Goal: Task Accomplishment & Management: Complete application form

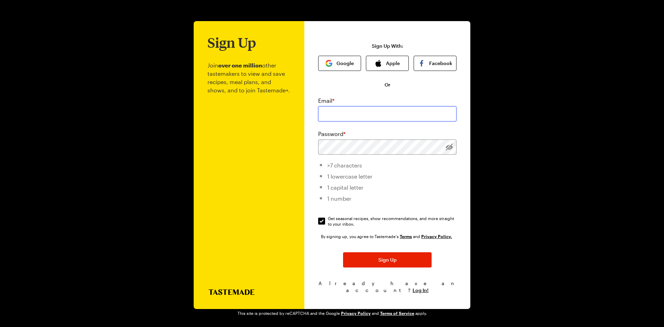
drag, startPoint x: 0, startPoint y: 0, endPoint x: 336, endPoint y: 121, distance: 356.9
click at [336, 121] on input "email" at bounding box center [387, 113] width 138 height 15
type input "[EMAIL_ADDRESS][DOMAIN_NAME]"
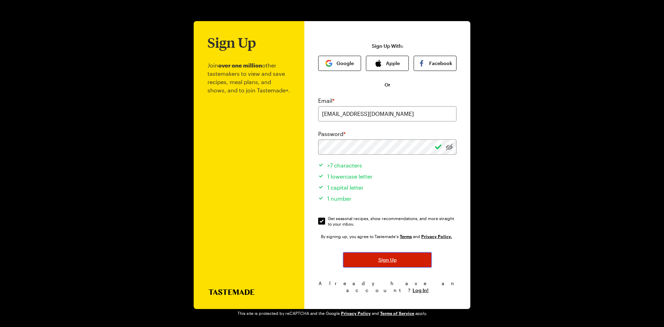
click at [388, 263] on span "Sign Up" at bounding box center [388, 259] width 18 height 7
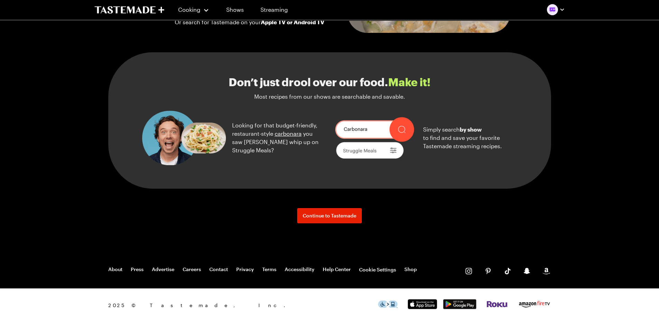
scroll to position [727, 0]
click at [359, 223] on link "Continue to Tastemade" at bounding box center [329, 215] width 65 height 15
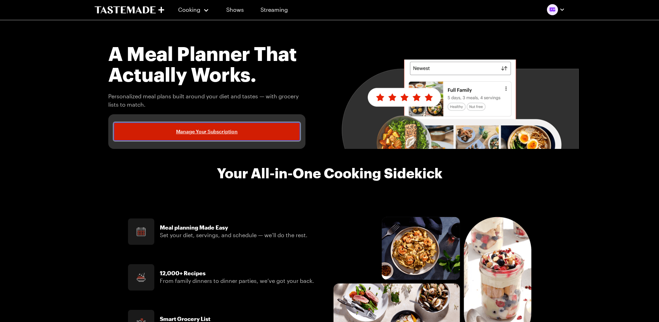
click at [201, 129] on span "Manage Your Subscription" at bounding box center [207, 131] width 62 height 7
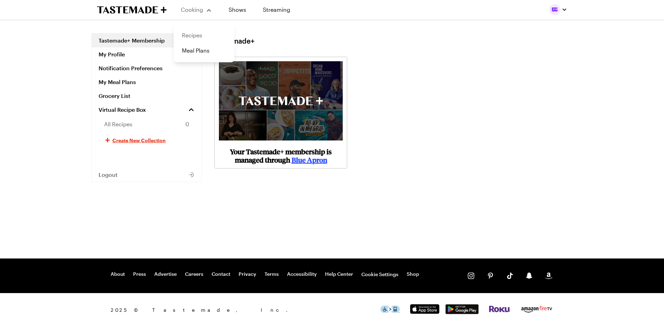
click at [196, 33] on link "Recipes" at bounding box center [204, 35] width 53 height 15
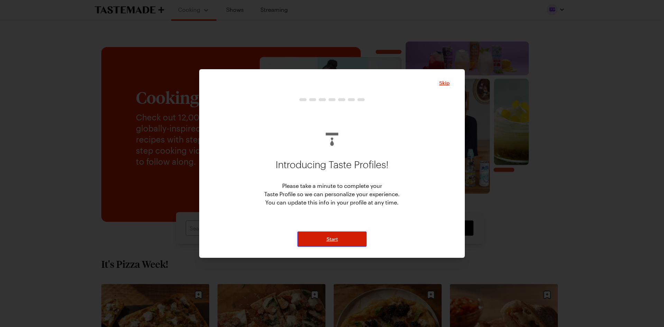
click at [344, 238] on button "Start" at bounding box center [332, 238] width 69 height 15
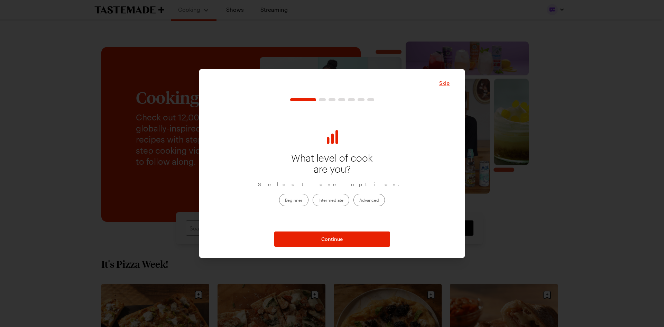
click at [343, 199] on label "Intermediate" at bounding box center [331, 200] width 37 height 12
click at [319, 200] on input "Intermediate" at bounding box center [319, 200] width 0 height 0
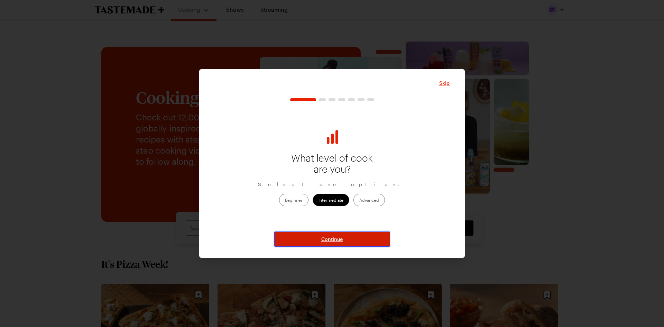
click at [342, 238] on span "Continue" at bounding box center [331, 239] width 21 height 7
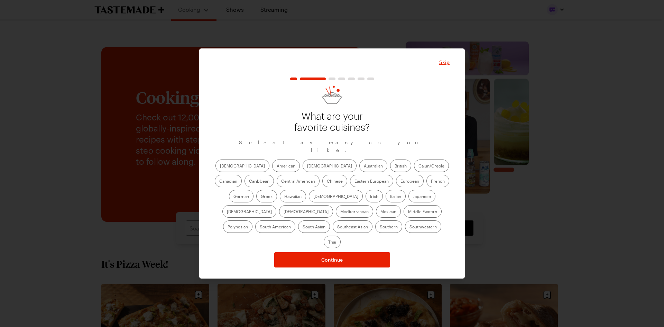
click at [303, 170] on label "[DEMOGRAPHIC_DATA]" at bounding box center [330, 166] width 54 height 12
click at [307, 166] on input "[DEMOGRAPHIC_DATA]" at bounding box center [307, 166] width 0 height 0
click at [386, 201] on label "Italian" at bounding box center [396, 196] width 20 height 12
click at [390, 197] on input "Italian" at bounding box center [390, 197] width 0 height 0
click at [375, 233] on label "Southern" at bounding box center [388, 226] width 27 height 12
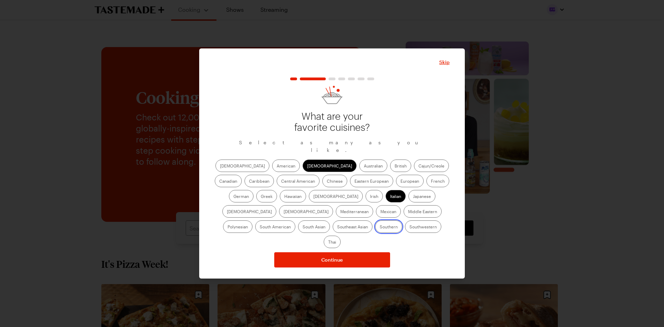
click at [380, 227] on input "Southern" at bounding box center [380, 227] width 0 height 0
click at [376, 215] on label "Mexican" at bounding box center [388, 211] width 25 height 12
click at [381, 212] on input "Mexican" at bounding box center [381, 212] width 0 height 0
click at [373, 205] on label "Mediterranean" at bounding box center [354, 211] width 37 height 12
click at [340, 212] on input "Mediterranean" at bounding box center [340, 212] width 0 height 0
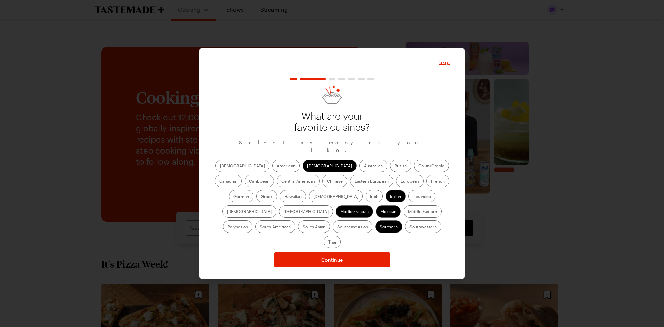
click at [272, 167] on label "American" at bounding box center [286, 166] width 28 height 12
click at [277, 166] on input "American" at bounding box center [277, 166] width 0 height 0
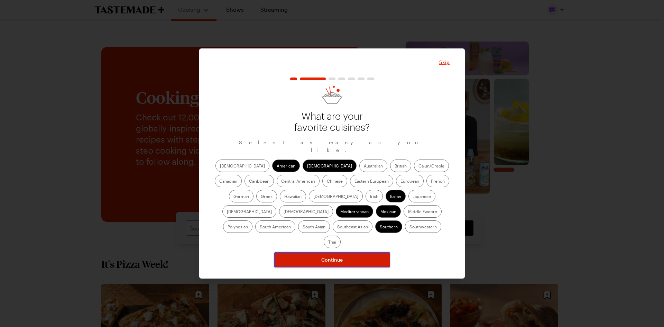
click at [340, 256] on span "Continue" at bounding box center [331, 259] width 21 height 7
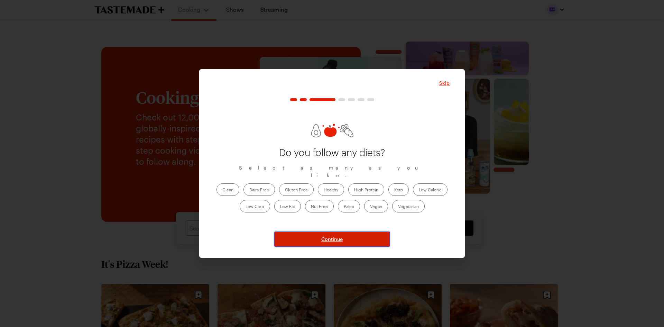
click at [327, 239] on span "Continue" at bounding box center [331, 239] width 21 height 7
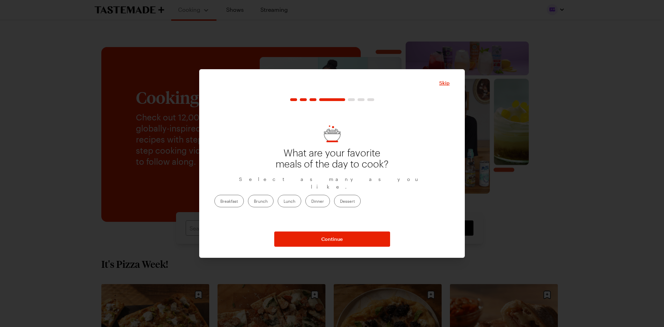
click at [330, 202] on label "Dinner" at bounding box center [318, 201] width 25 height 12
click at [311, 202] on input "Dinner" at bounding box center [311, 202] width 0 height 0
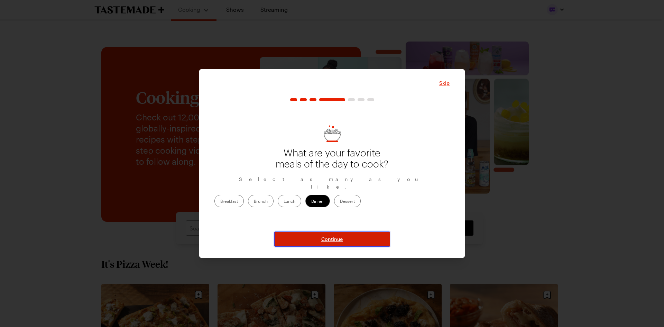
click at [336, 240] on span "Continue" at bounding box center [331, 239] width 21 height 7
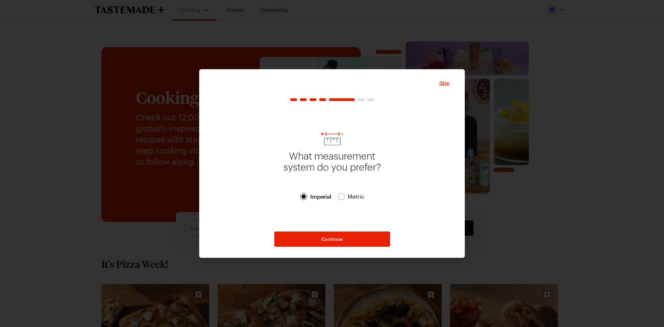
click at [345, 197] on span "Metric Metric" at bounding box center [351, 196] width 26 height 8
click at [331, 234] on button "Continue" at bounding box center [332, 238] width 116 height 15
click at [266, 199] on label "Mon" at bounding box center [263, 198] width 20 height 12
click at [259, 199] on input "Mon" at bounding box center [259, 199] width 0 height 0
click at [282, 196] on label "Tue" at bounding box center [286, 198] width 19 height 12
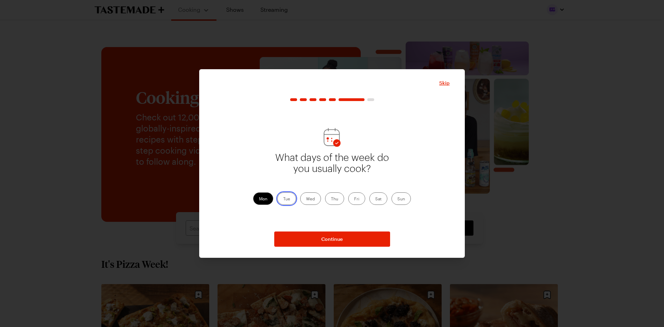
click at [283, 199] on input "Tue" at bounding box center [283, 199] width 0 height 0
click at [305, 200] on label "Wed" at bounding box center [310, 198] width 21 height 12
click at [306, 199] on input "Wed" at bounding box center [306, 199] width 0 height 0
click at [339, 200] on label "Thu" at bounding box center [334, 198] width 19 height 12
click at [331, 199] on input "Thu" at bounding box center [331, 199] width 0 height 0
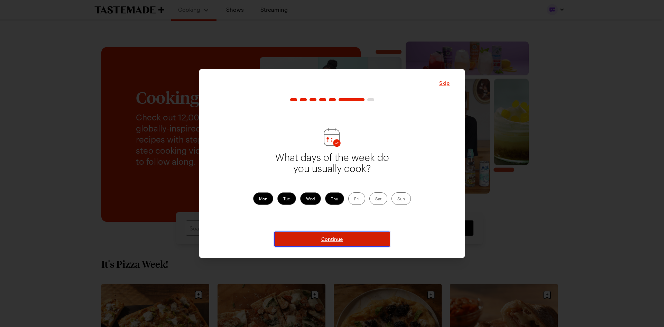
click at [353, 237] on button "Continue" at bounding box center [332, 238] width 116 height 15
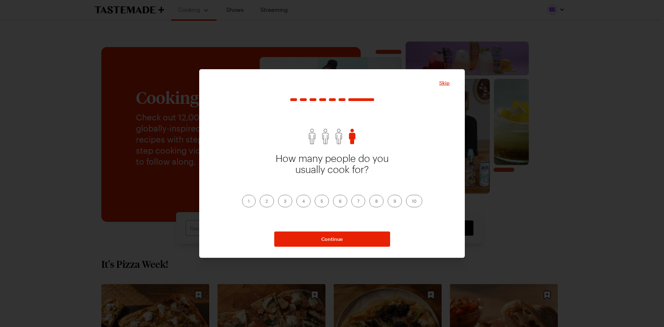
click at [251, 203] on label "1" at bounding box center [248, 201] width 13 height 12
click at [248, 202] on input "1" at bounding box center [248, 202] width 0 height 0
click at [325, 235] on button "Continue" at bounding box center [332, 238] width 116 height 15
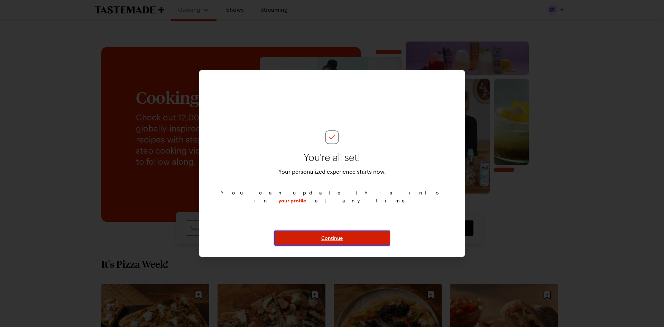
click at [325, 237] on span "Continue" at bounding box center [331, 238] width 21 height 7
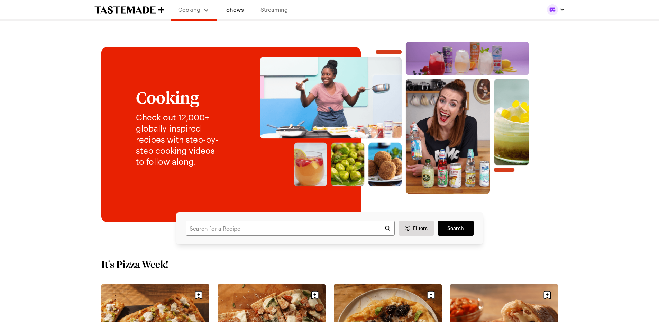
drag, startPoint x: 252, startPoint y: 10, endPoint x: 265, endPoint y: 9, distance: 13.2
click at [252, 10] on div "Cooking Shows Streaming" at bounding box center [233, 9] width 124 height 19
click at [265, 9] on link "Streaming" at bounding box center [274, 9] width 41 height 19
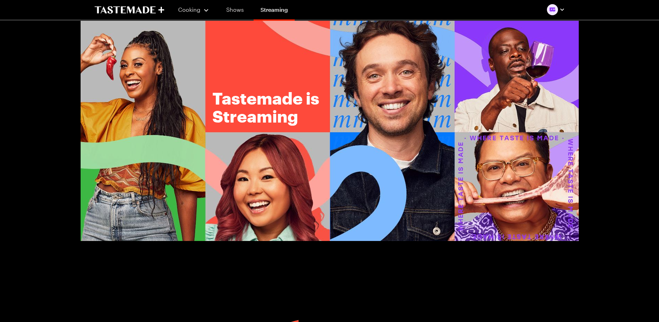
click at [236, 13] on link "Shows" at bounding box center [234, 9] width 31 height 19
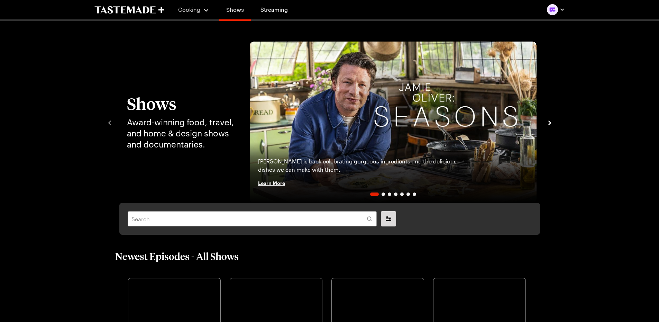
click at [240, 9] on link "Shows" at bounding box center [234, 10] width 31 height 19
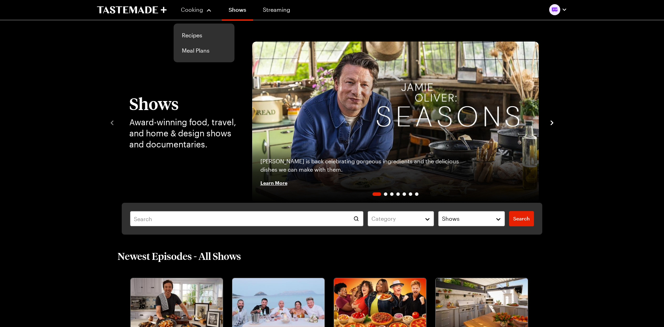
click at [193, 11] on span "Cooking" at bounding box center [192, 9] width 22 height 7
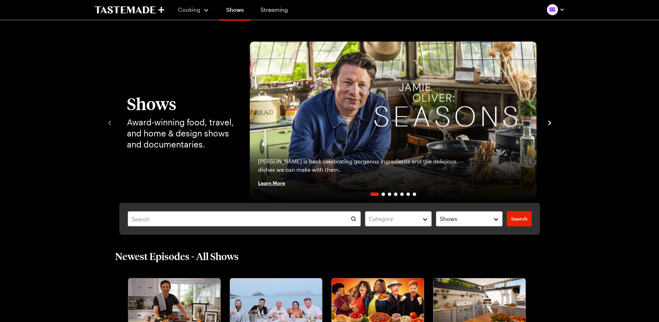
click at [206, 8] on div "Cooking" at bounding box center [193, 10] width 31 height 8
click at [187, 52] on link "Meal Plans" at bounding box center [201, 50] width 53 height 15
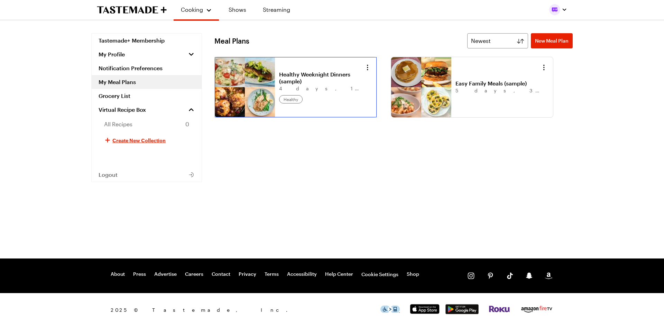
click at [279, 85] on link "Healthy Weeknight Dinners (sample)" at bounding box center [322, 78] width 86 height 14
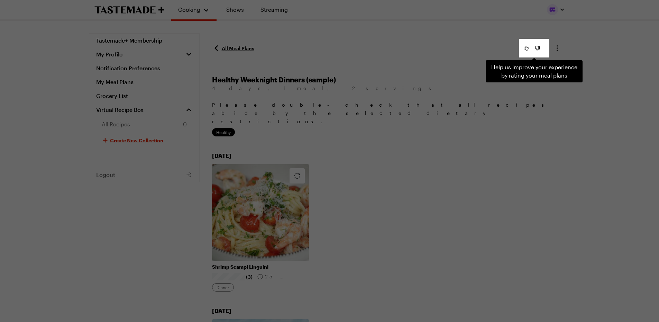
click at [356, 147] on div "Help us improve your experience by rating your meal plans . Press Escape to dis…" at bounding box center [329, 161] width 659 height 322
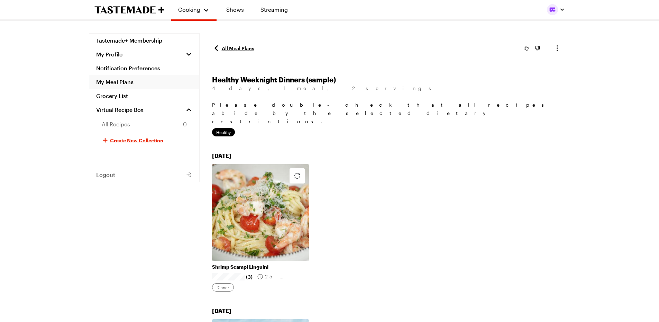
click at [129, 83] on link "My Meal Plans" at bounding box center [144, 82] width 110 height 14
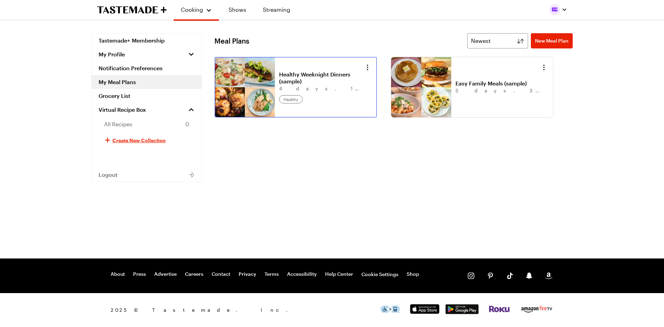
click at [285, 85] on link "Healthy Weeknight Dinners (sample)" at bounding box center [322, 78] width 86 height 14
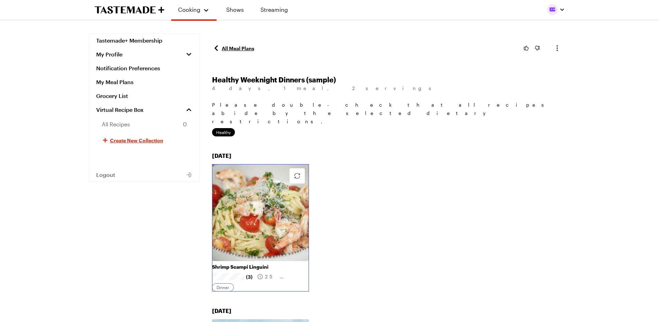
click at [249, 264] on link "Shrimp Scampi Linguini" at bounding box center [260, 267] width 97 height 6
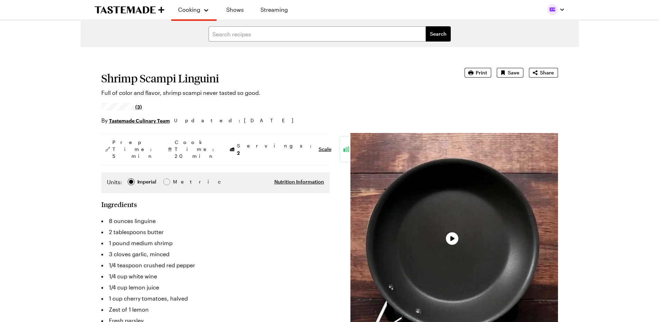
type textarea "x"
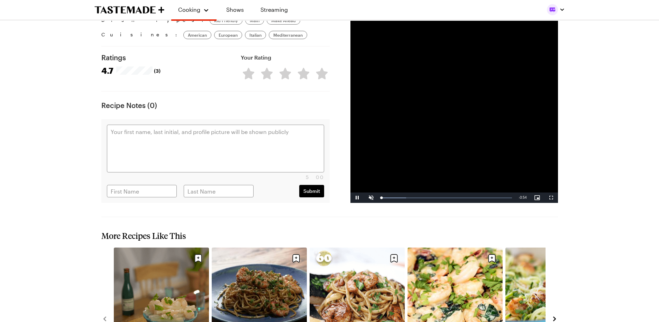
scroll to position [746, 0]
